Goal: Task Accomplishment & Management: Complete application form

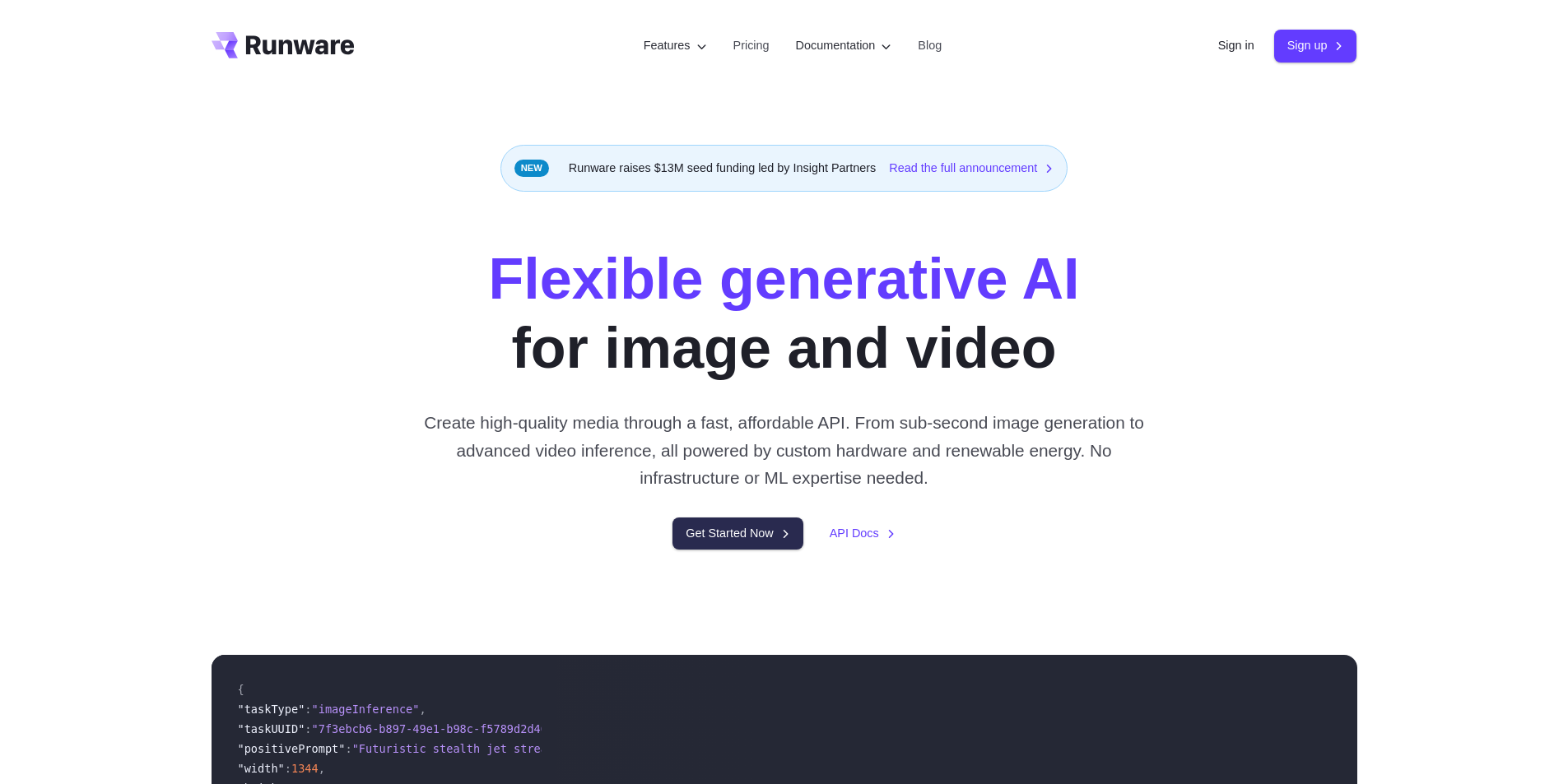
click at [747, 535] on link "Get Started Now" at bounding box center [737, 534] width 130 height 32
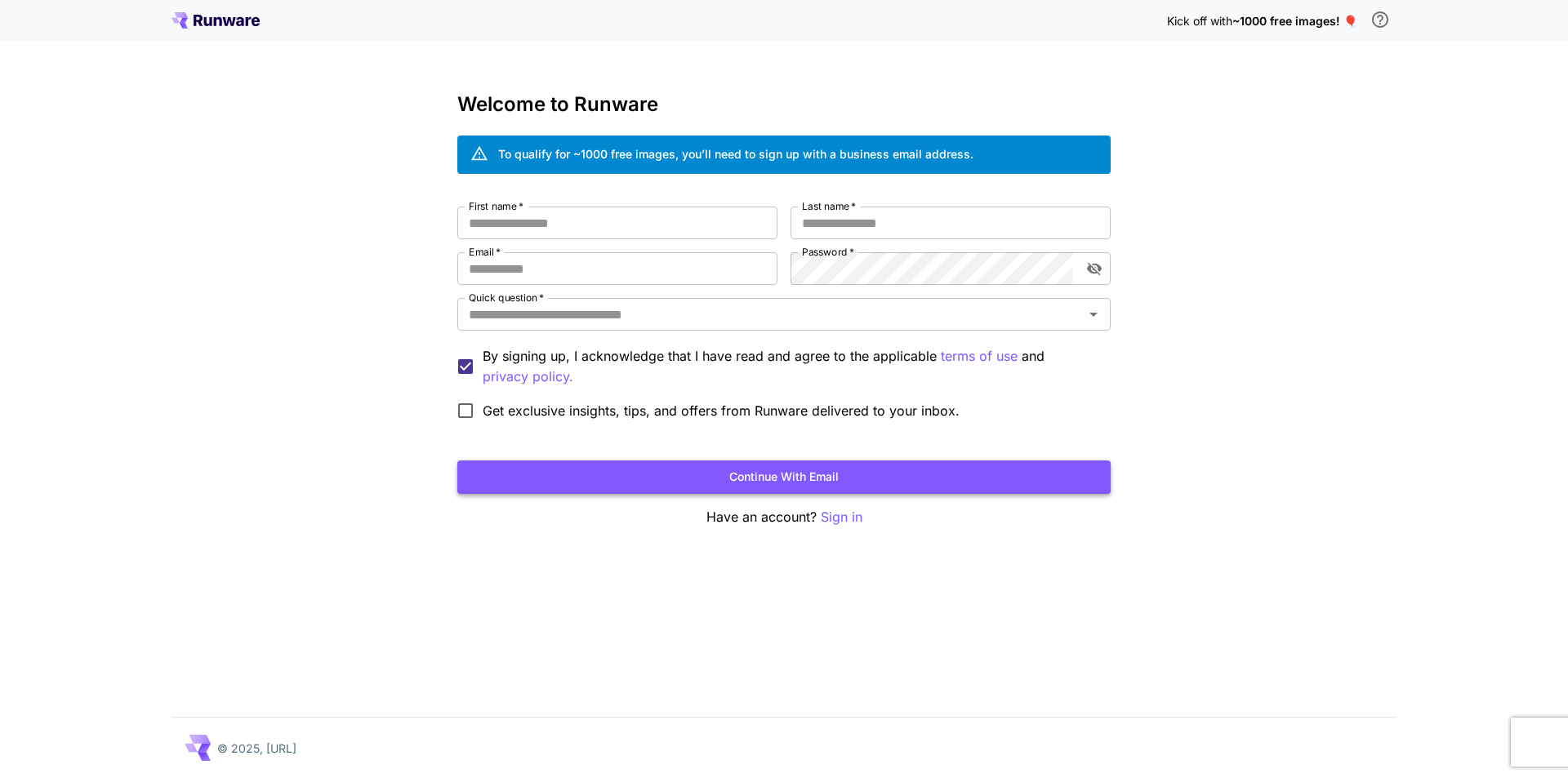
click at [720, 473] on button "Continue with email" at bounding box center [784, 478] width 653 height 33
click at [563, 224] on input "First name   *" at bounding box center [617, 223] width 320 height 32
click at [797, 478] on button "Continue with email" at bounding box center [784, 478] width 653 height 33
